Goal: Consume media (video, audio): Consume media (video, audio)

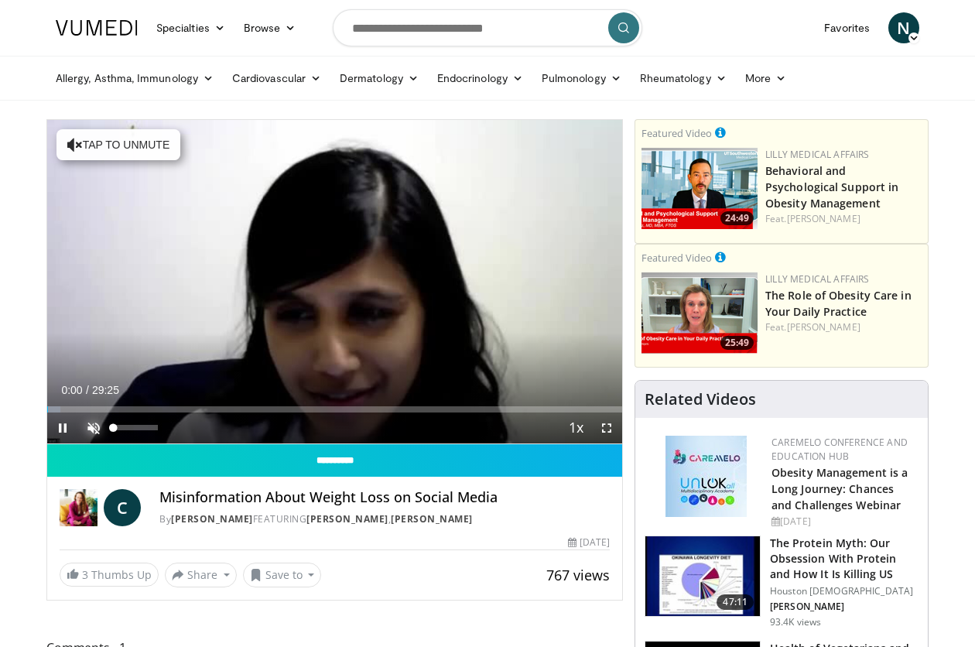
click at [94, 422] on span "Video Player" at bounding box center [93, 427] width 31 height 31
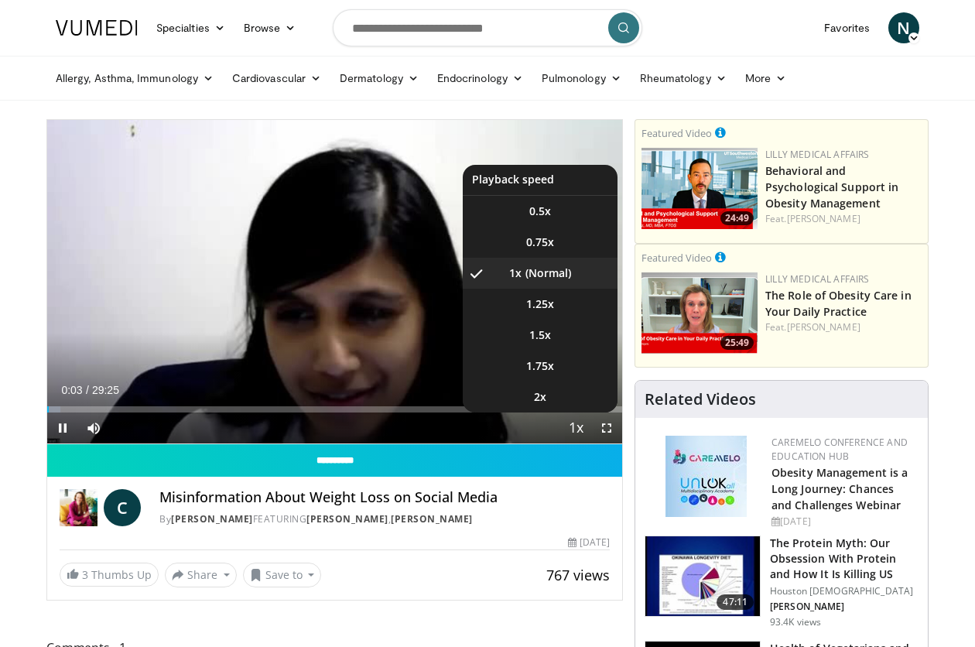
click at [572, 431] on span "Video Player" at bounding box center [576, 428] width 22 height 31
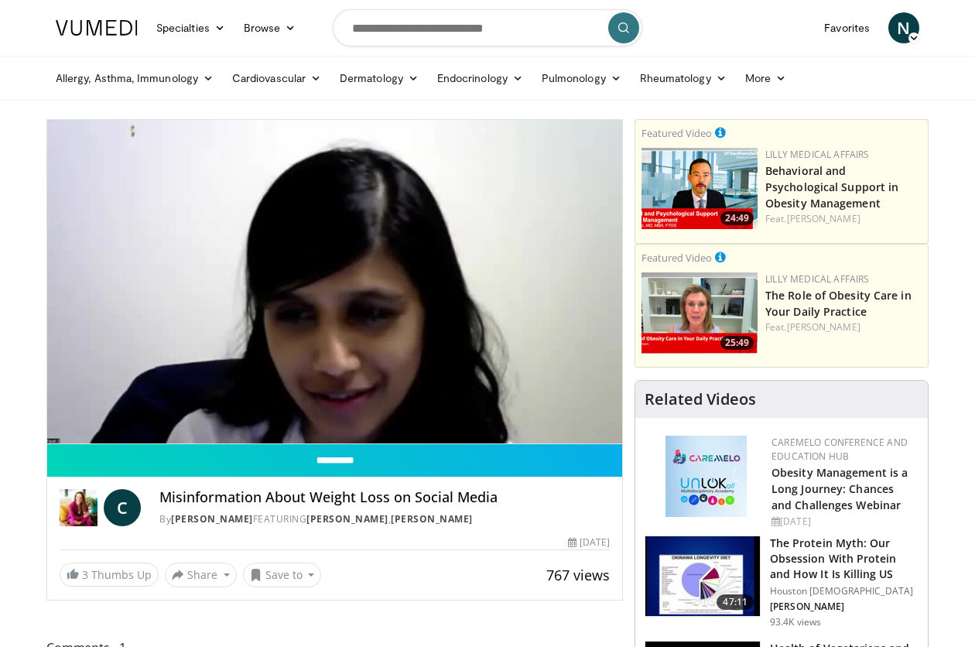
click at [572, 431] on video-js "**********" at bounding box center [334, 282] width 575 height 324
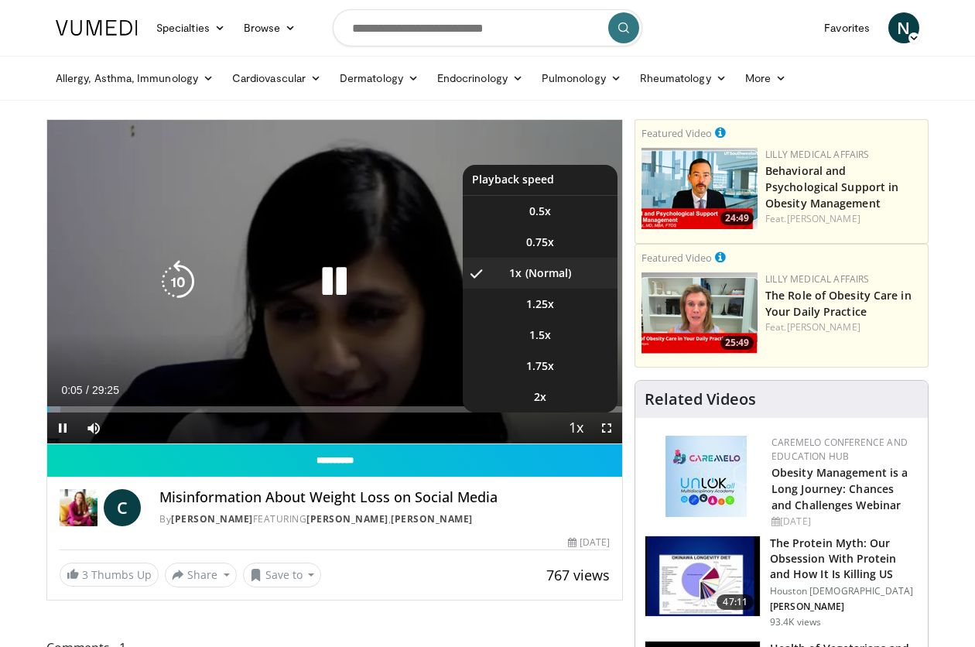
click at [572, 429] on span "Video Player" at bounding box center [576, 428] width 22 height 31
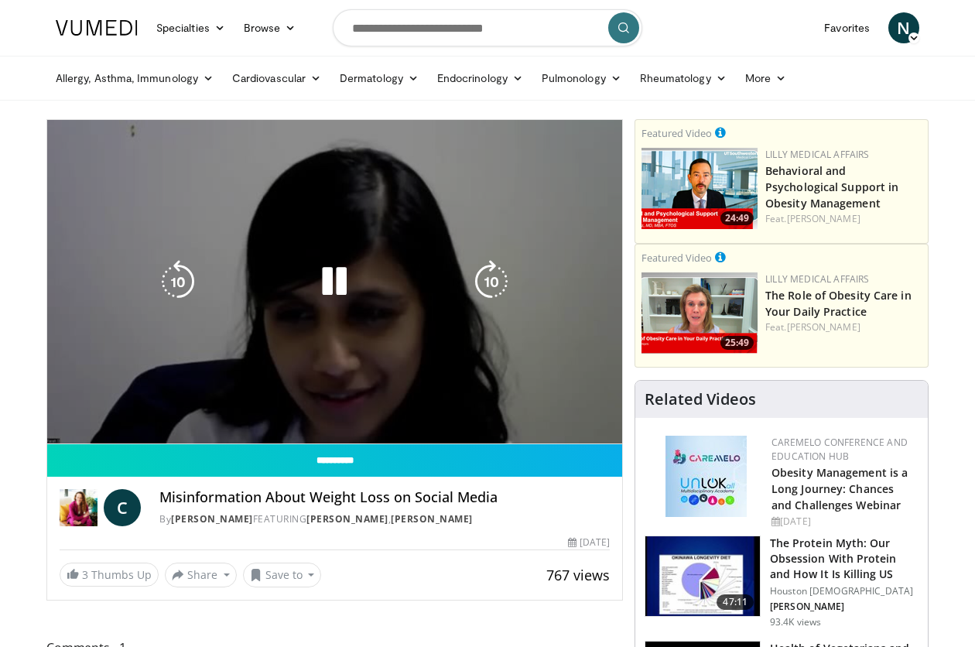
click at [572, 429] on div "10 seconds Tap to unmute" at bounding box center [334, 281] width 575 height 323
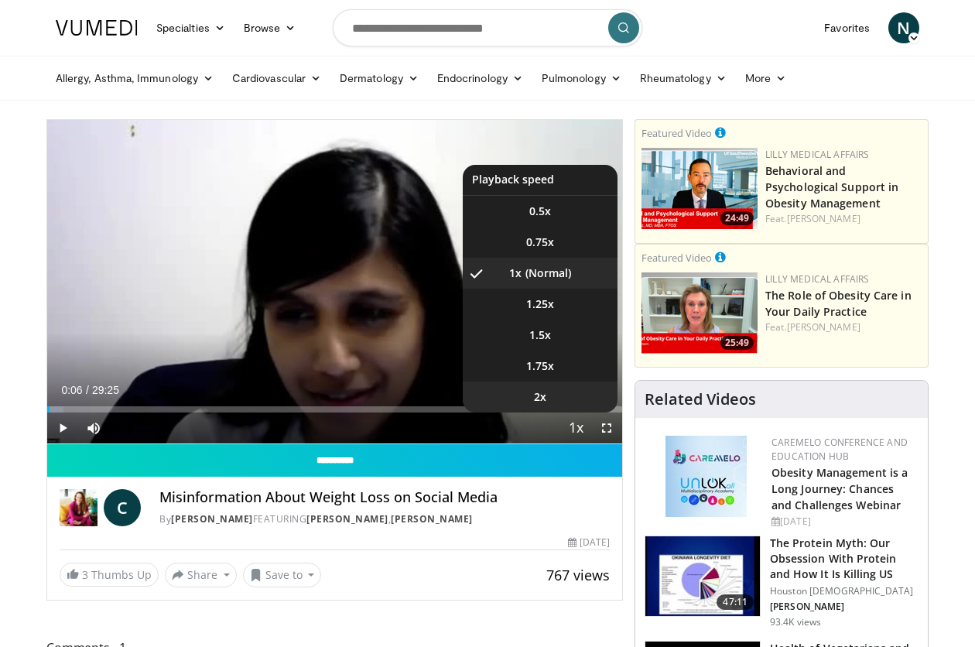
click at [541, 395] on span "2x" at bounding box center [540, 396] width 12 height 15
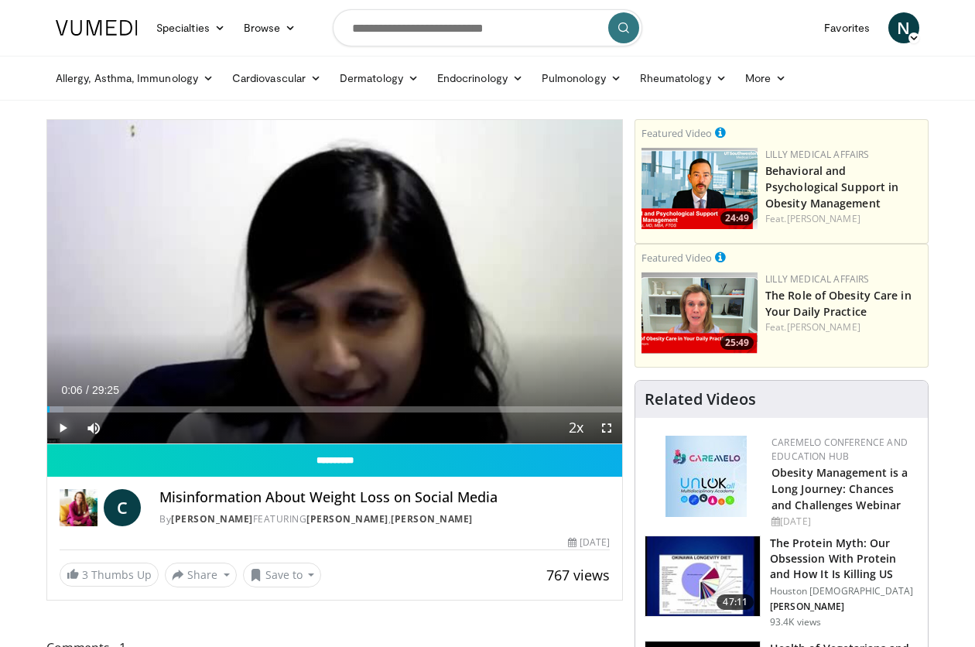
click at [61, 429] on span "Video Player" at bounding box center [62, 427] width 31 height 31
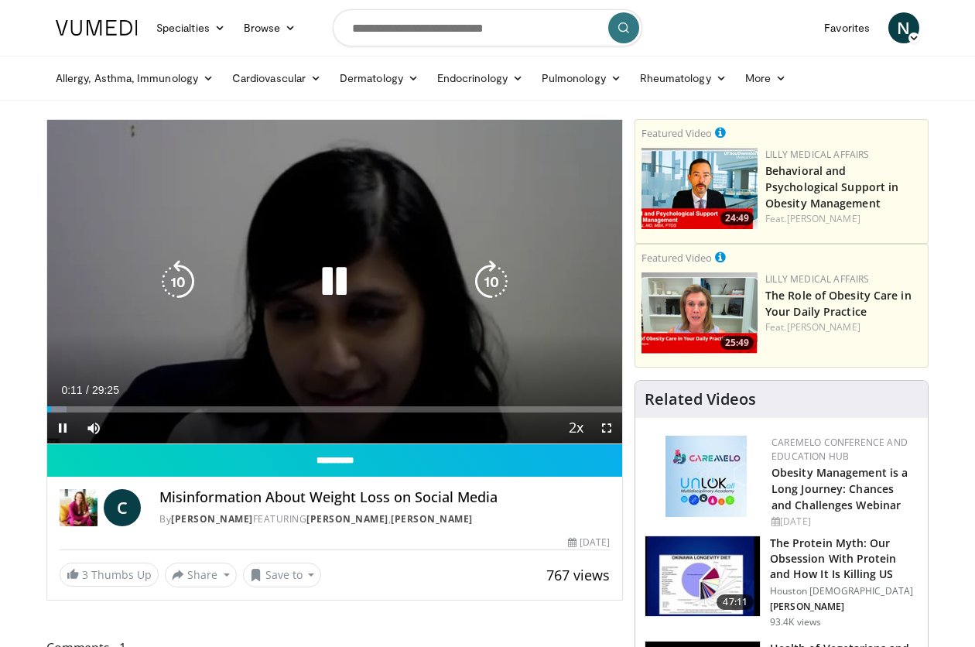
click at [482, 286] on icon "Video Player" at bounding box center [491, 281] width 43 height 43
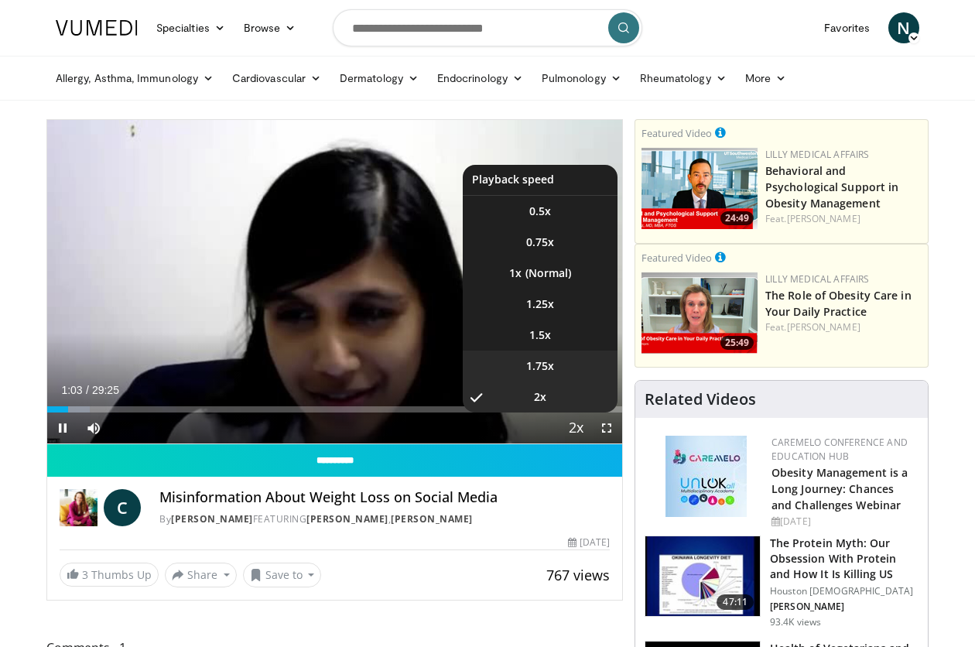
click at [544, 371] on span "1.75x" at bounding box center [540, 365] width 28 height 15
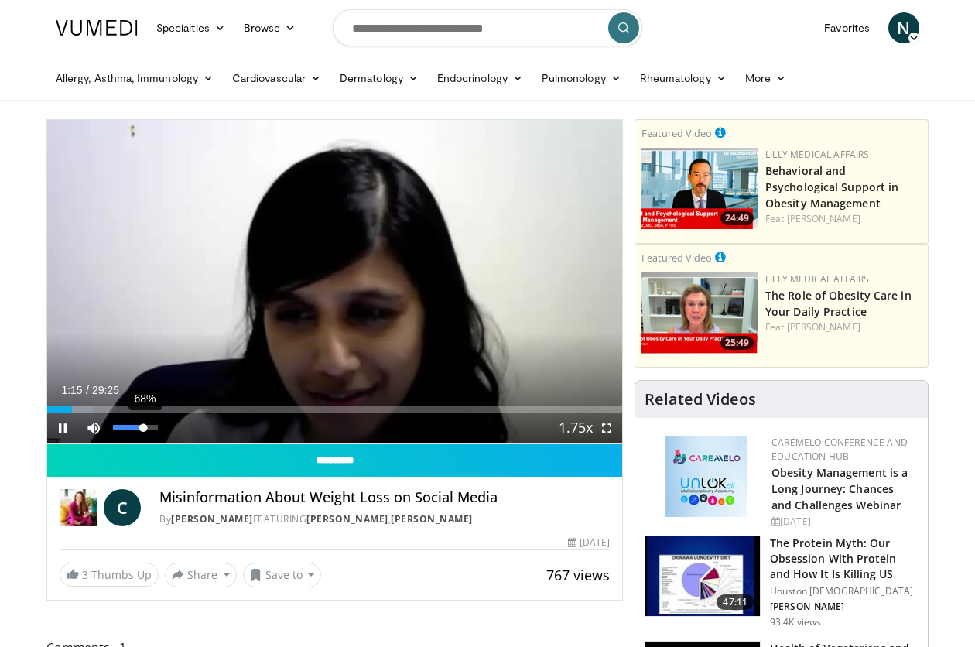
drag, startPoint x: 157, startPoint y: 424, endPoint x: 143, endPoint y: 426, distance: 14.0
click at [143, 426] on div "Volume Level" at bounding box center [128, 427] width 30 height 5
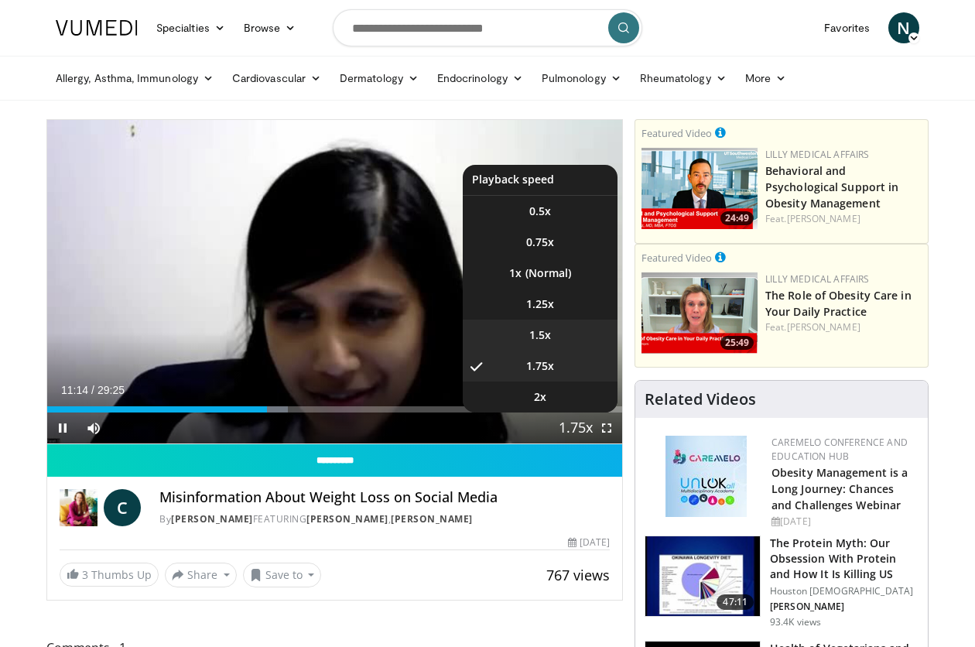
click at [547, 335] on span "1.5x" at bounding box center [540, 334] width 22 height 15
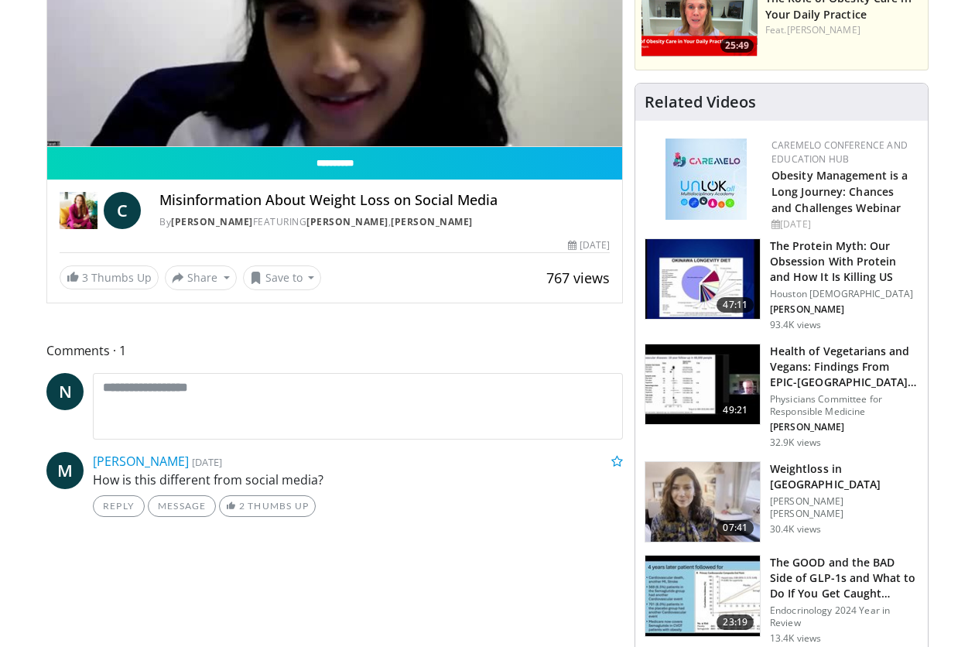
scroll to position [232, 0]
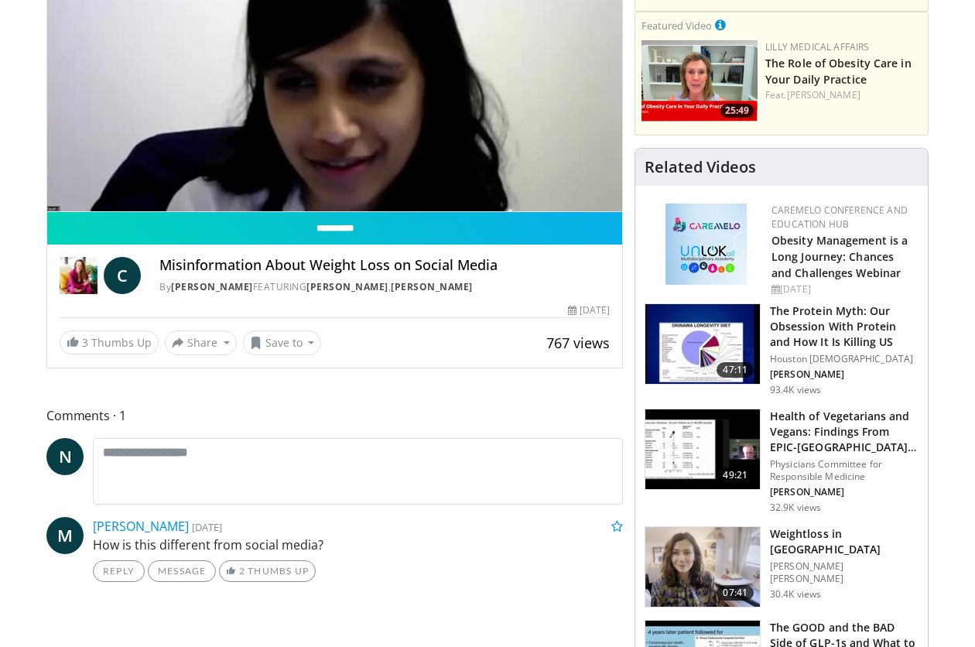
click at [801, 536] on h3 "Weightloss in [GEOGRAPHIC_DATA]" at bounding box center [844, 541] width 149 height 31
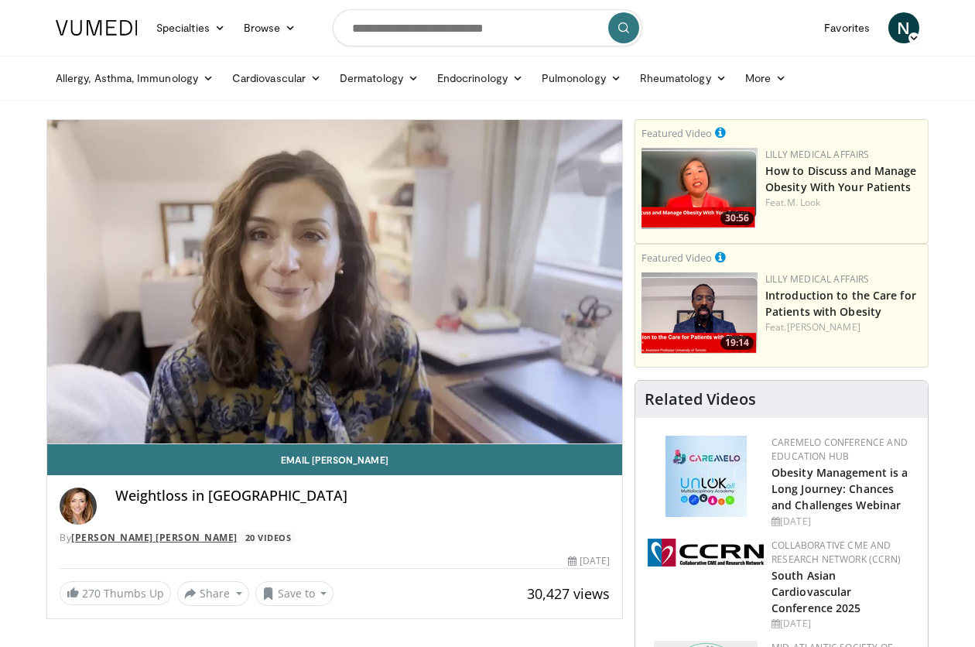
click at [102, 532] on link "[PERSON_NAME] [PERSON_NAME]" at bounding box center [154, 537] width 166 height 13
